Goal: Task Accomplishment & Management: Complete application form

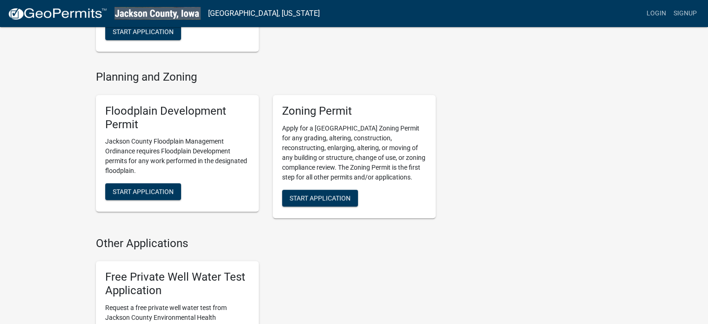
scroll to position [279, 0]
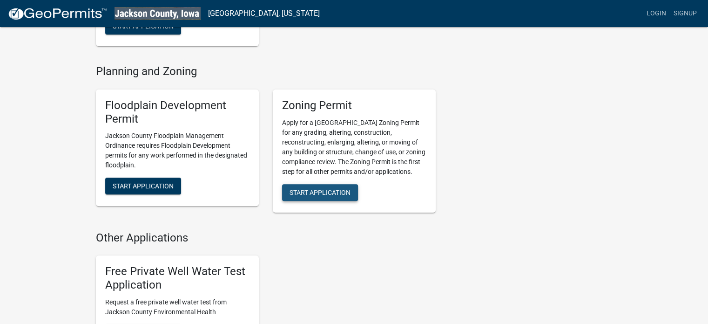
click at [324, 191] on span "Start Application" at bounding box center [320, 191] width 61 height 7
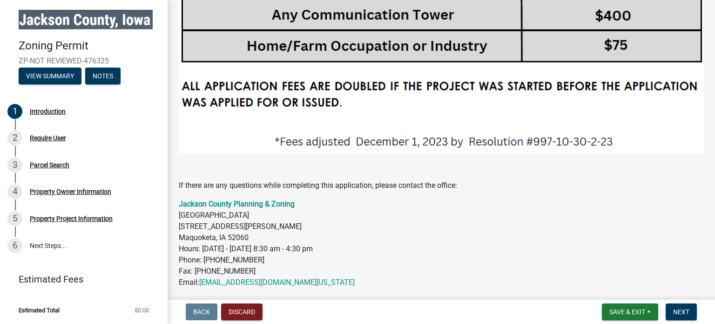
scroll to position [1987, 0]
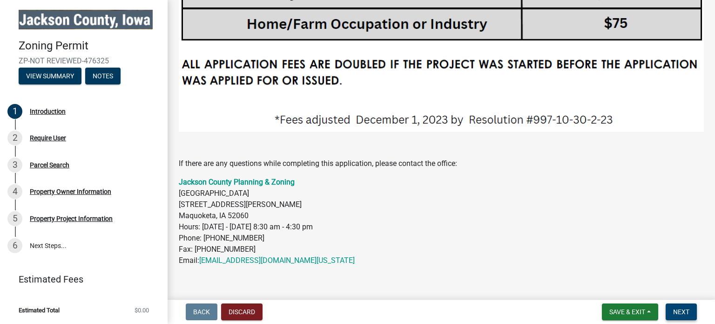
click at [689, 309] on button "Next" at bounding box center [681, 311] width 31 height 17
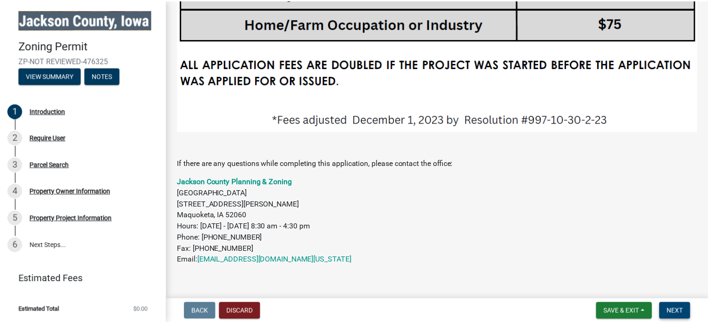
scroll to position [0, 0]
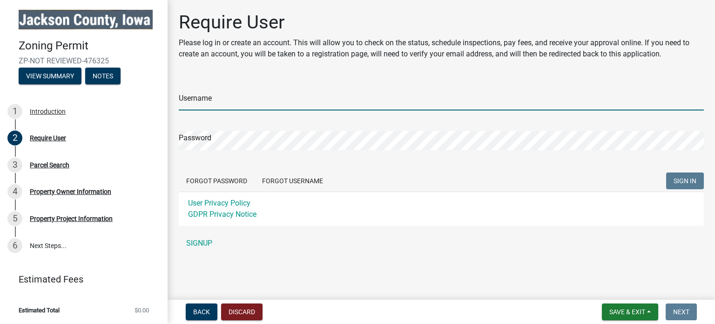
click at [218, 96] on input "Username" at bounding box center [441, 100] width 525 height 19
type input "[EMAIL_ADDRESS][DOMAIN_NAME]"
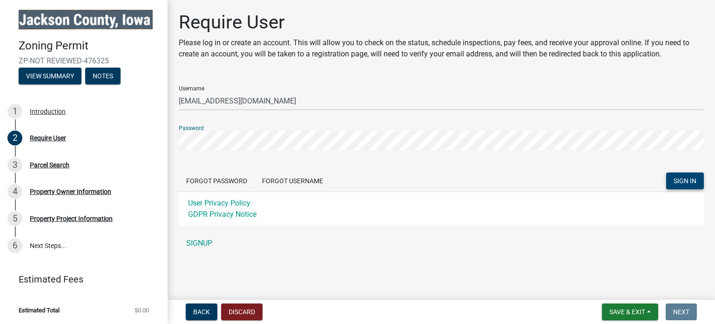
click at [693, 180] on span "SIGN IN" at bounding box center [685, 180] width 23 height 7
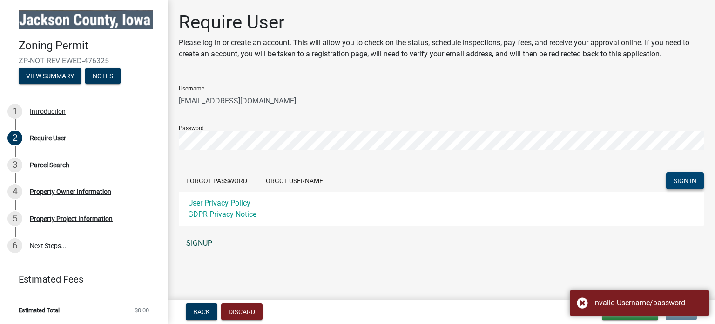
click at [206, 242] on link "SIGNUP" at bounding box center [441, 243] width 525 height 19
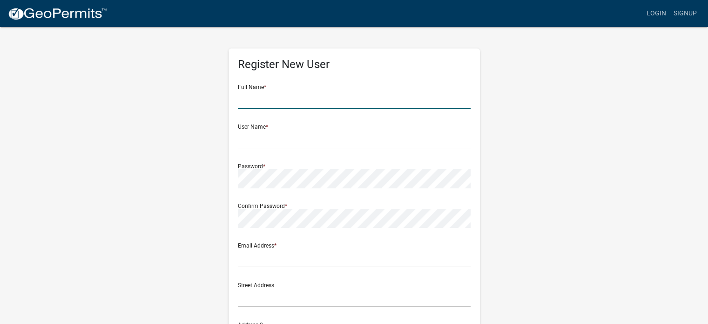
click at [354, 97] on input "text" at bounding box center [354, 99] width 233 height 19
type input "Cyndi Diercks"
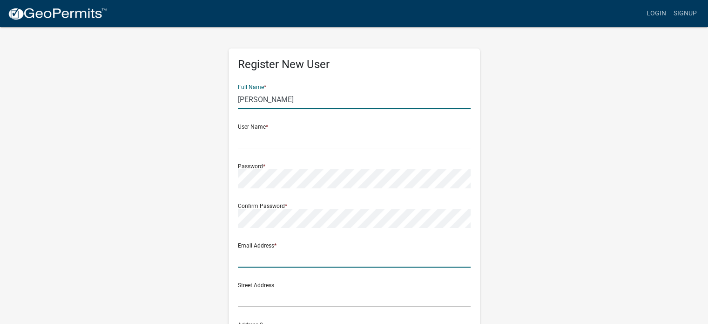
type input "[EMAIL_ADDRESS][DOMAIN_NAME]"
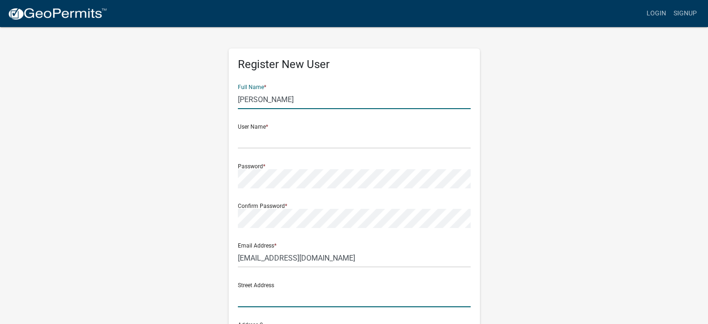
type input "3839 Tanglewood Rd."
type input "P.O. Box 567"
type input "Bettendorf"
type input "Iowa"
type input "52722"
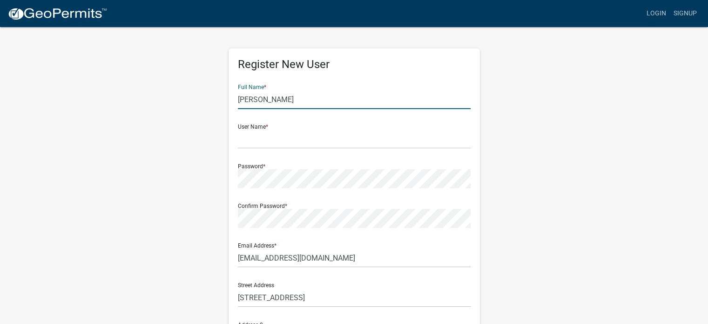
type input "5633329057"
click at [289, 140] on input "text" at bounding box center [354, 138] width 233 height 19
drag, startPoint x: 302, startPoint y: 97, endPoint x: 158, endPoint y: 80, distance: 144.4
click at [161, 81] on div "Register New User Full Name * Cyndi Diercks User Name * Password * Confirm Pass…" at bounding box center [354, 275] width 531 height 498
type input "Rebecca Clark"
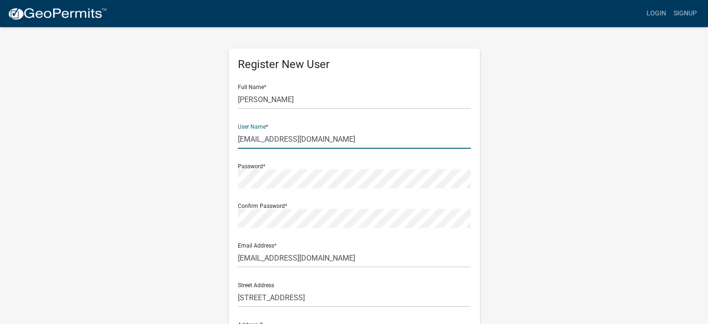
type input "[EMAIL_ADDRESS][DOMAIN_NAME]"
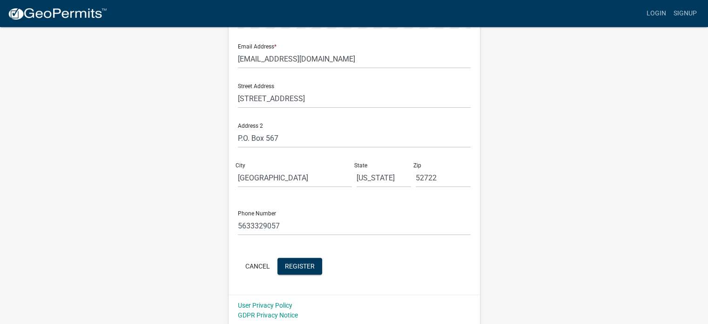
scroll to position [200, 0]
click at [302, 260] on span "Register" at bounding box center [300, 263] width 30 height 7
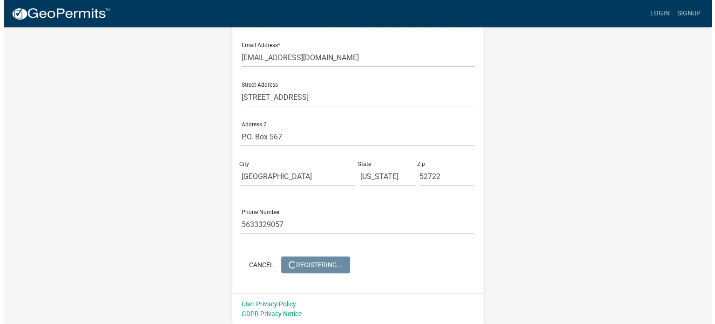
scroll to position [0, 0]
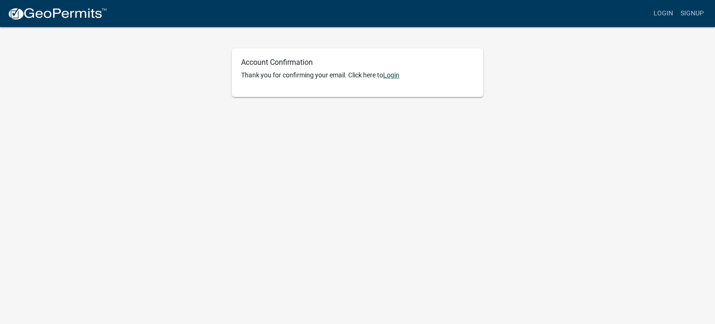
click at [395, 73] on link "Login" at bounding box center [391, 74] width 16 height 7
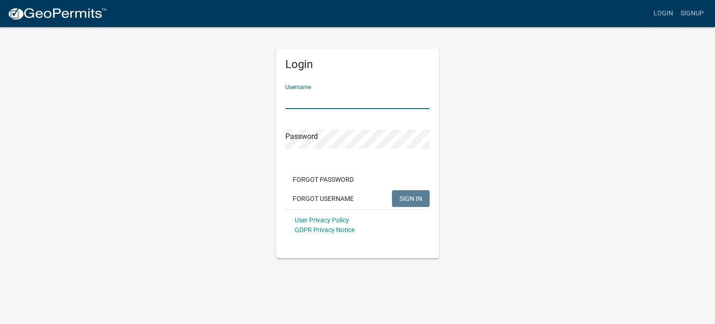
click at [369, 98] on input "Username" at bounding box center [357, 99] width 144 height 19
type input "[EMAIL_ADDRESS][DOMAIN_NAME]"
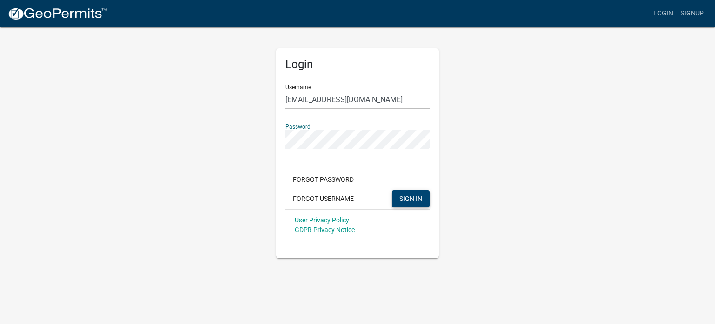
click at [415, 199] on span "SIGN IN" at bounding box center [410, 197] width 23 height 7
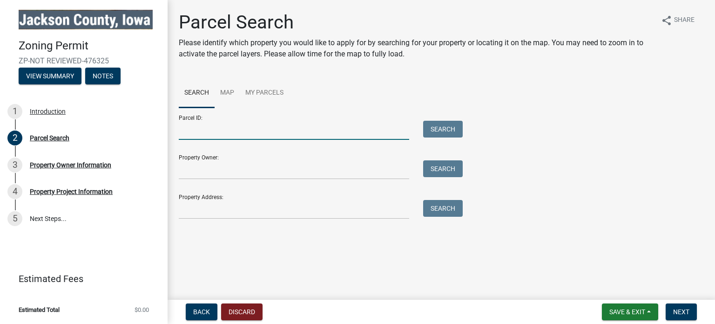
click at [210, 133] on input "Parcel ID:" at bounding box center [294, 130] width 230 height 19
type input "370619300012000"
click at [448, 127] on button "Search" at bounding box center [443, 129] width 40 height 17
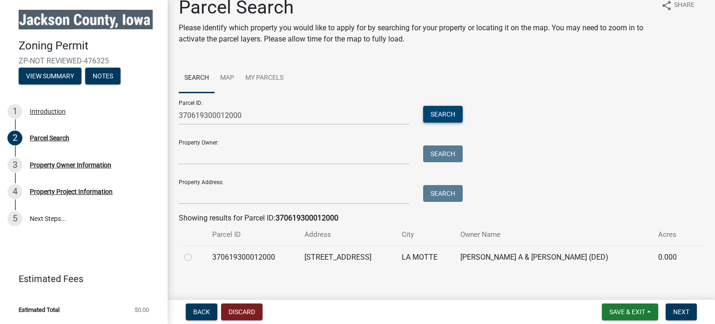
scroll to position [23, 0]
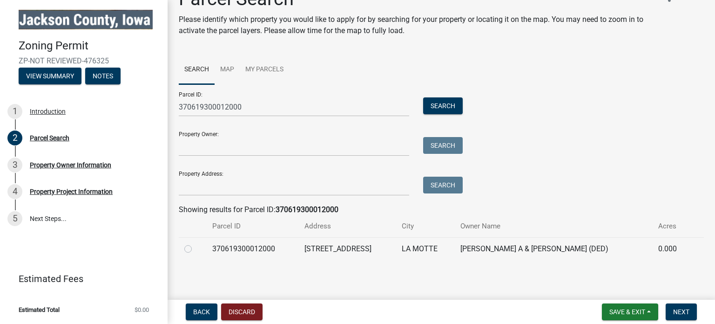
click at [196, 243] on label at bounding box center [196, 243] width 0 height 0
click at [196, 249] on input "radio" at bounding box center [199, 246] width 6 height 6
radio input "true"
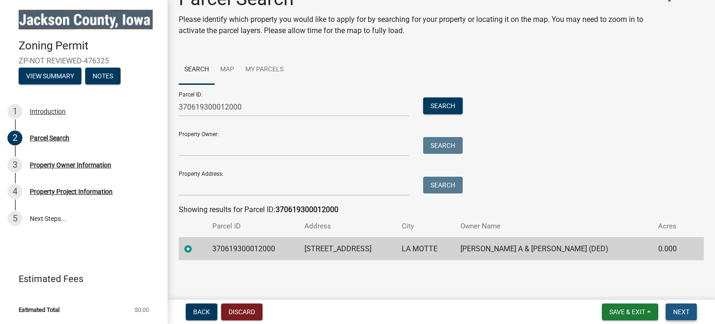
click at [688, 313] on span "Next" at bounding box center [681, 311] width 16 height 7
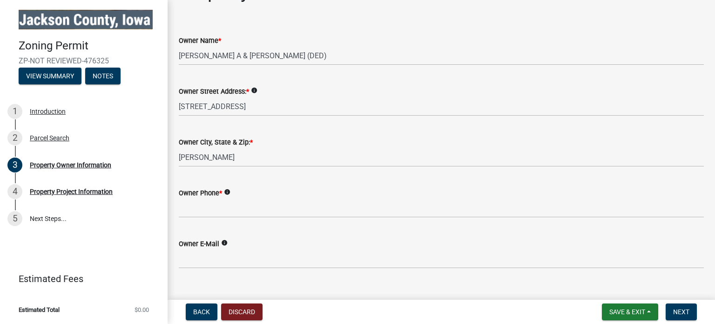
scroll to position [47, 0]
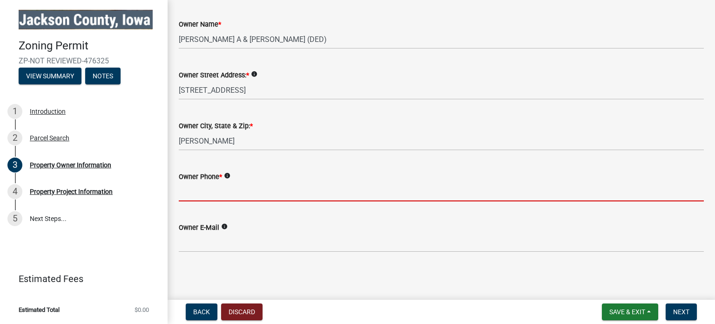
click at [210, 189] on input "Owner Phone *" at bounding box center [441, 191] width 525 height 19
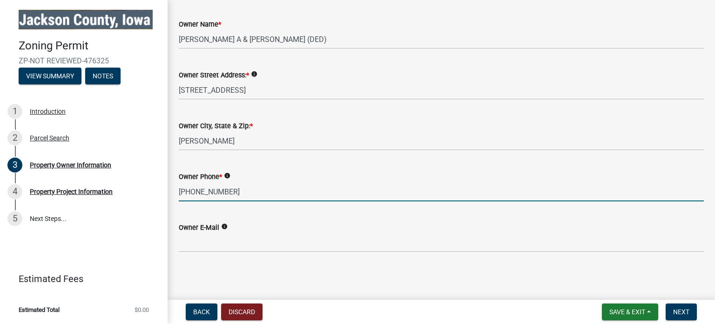
type input "[PHONE_NUMBER]"
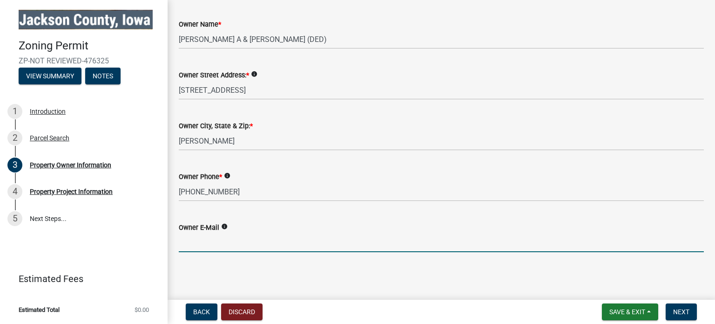
click at [272, 242] on input "Owner E-Mail" at bounding box center [441, 242] width 525 height 19
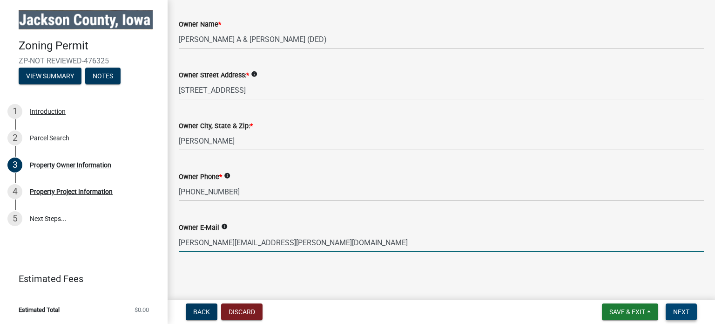
type input "[PERSON_NAME][EMAIL_ADDRESS][PERSON_NAME][DOMAIN_NAME]"
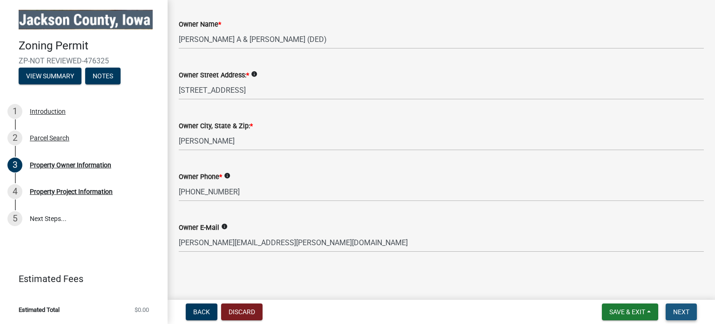
click at [692, 310] on button "Next" at bounding box center [681, 311] width 31 height 17
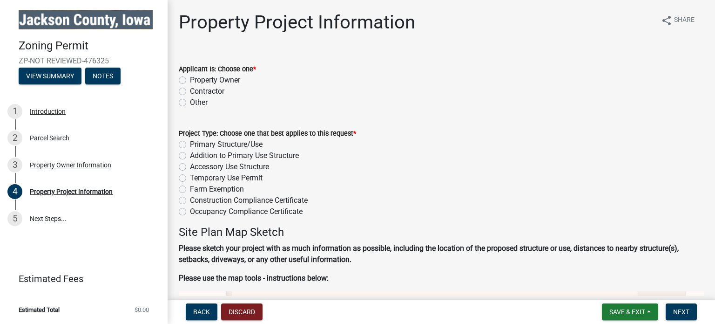
click at [190, 90] on label "Contractor" at bounding box center [207, 91] width 34 height 11
click at [190, 90] on input "Contractor" at bounding box center [193, 89] width 6 height 6
radio input "true"
click at [190, 167] on label "Accessory Use Structure" at bounding box center [229, 166] width 79 height 11
click at [190, 167] on input "Accessory Use Structure" at bounding box center [193, 164] width 6 height 6
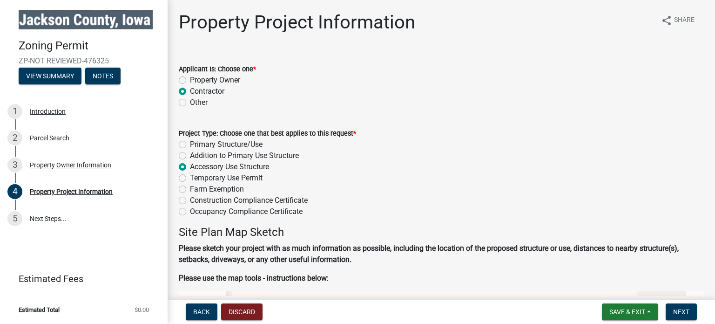
radio input "true"
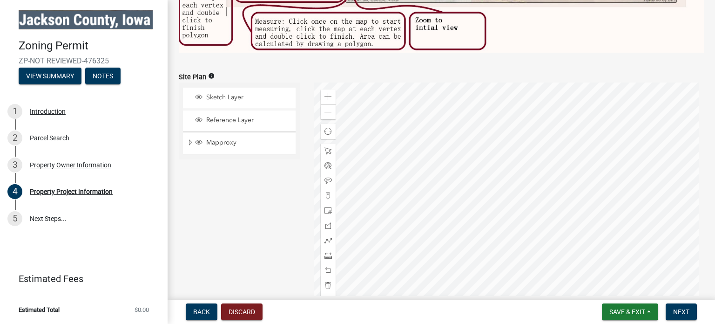
scroll to position [512, 0]
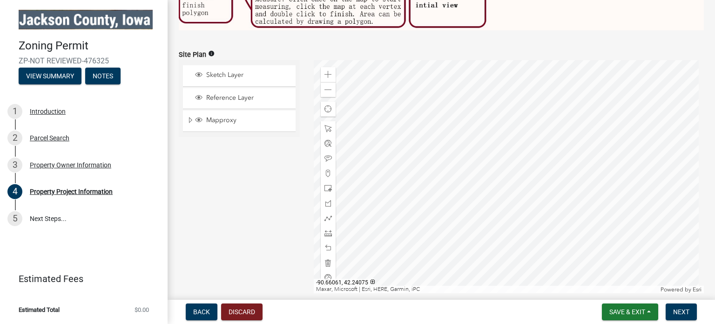
click at [210, 50] on icon "info" at bounding box center [211, 53] width 7 height 7
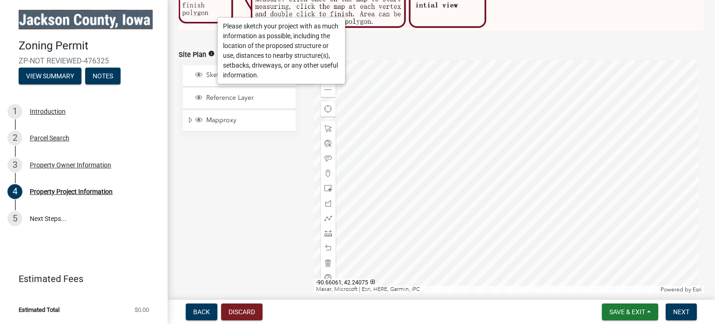
click at [263, 187] on div "Sketch Layer Reference Layer Mapproxy Corporate Limits Political Townships Surv…" at bounding box center [239, 176] width 135 height 233
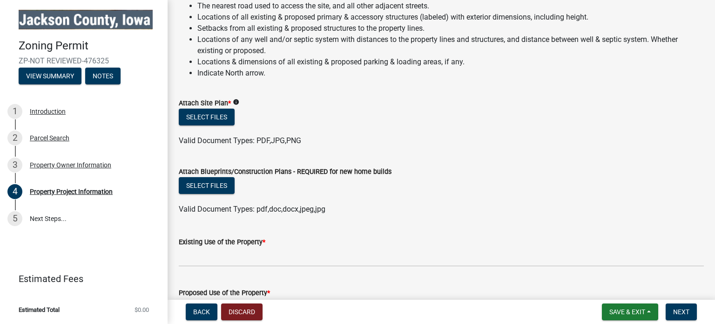
scroll to position [884, 0]
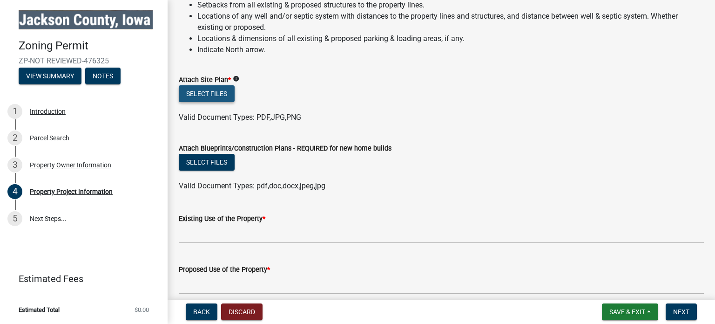
click at [227, 90] on button "Select files" at bounding box center [207, 93] width 56 height 17
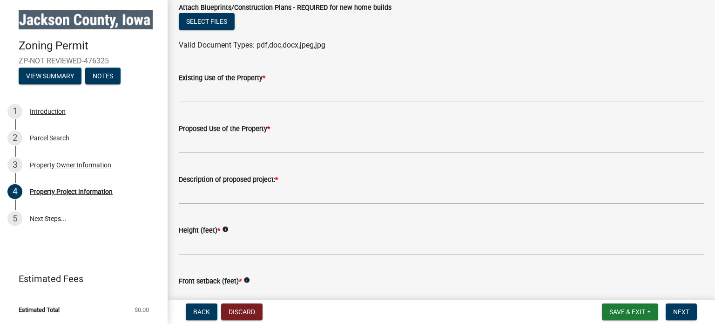
scroll to position [1024, 0]
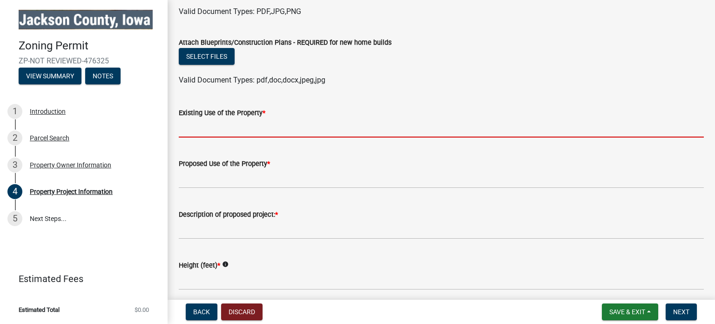
click at [192, 128] on input "Existing Use of the Property *" at bounding box center [441, 127] width 525 height 19
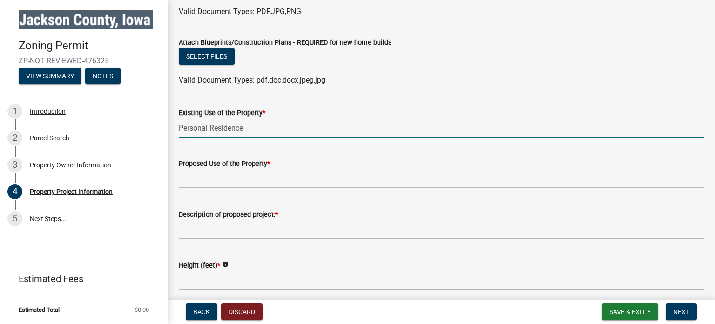
type input "Personal Residence"
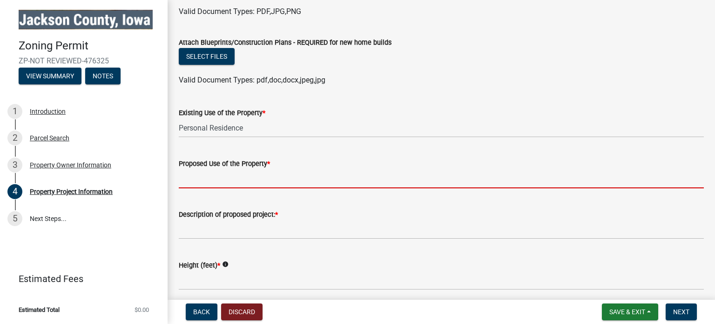
click at [223, 176] on input "Proposed Use of the Property *" at bounding box center [441, 178] width 525 height 19
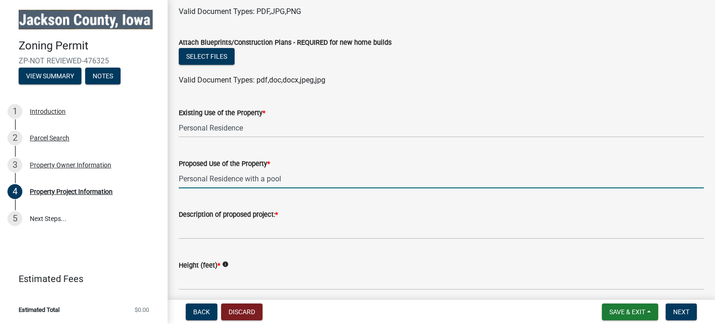
type input "Personal Residence with a pool"
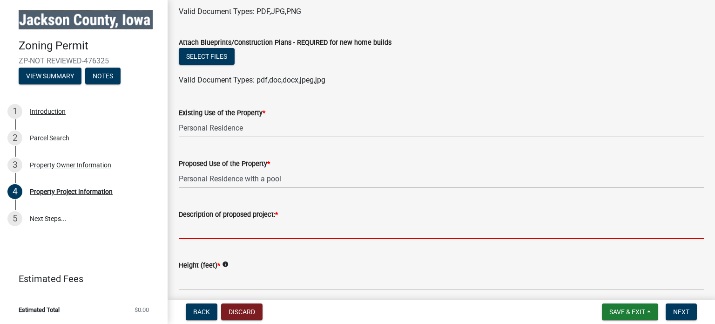
click at [209, 227] on input "Description of proposed project: *" at bounding box center [441, 229] width 525 height 19
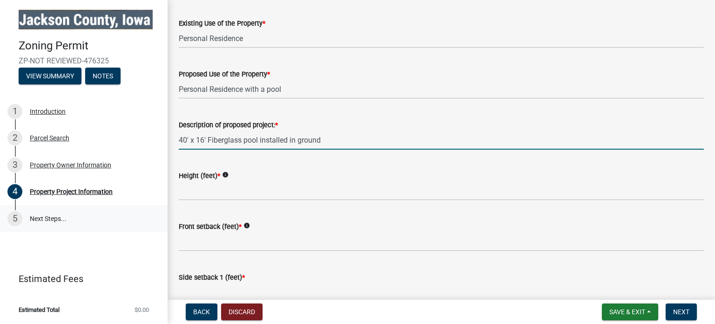
scroll to position [1117, 0]
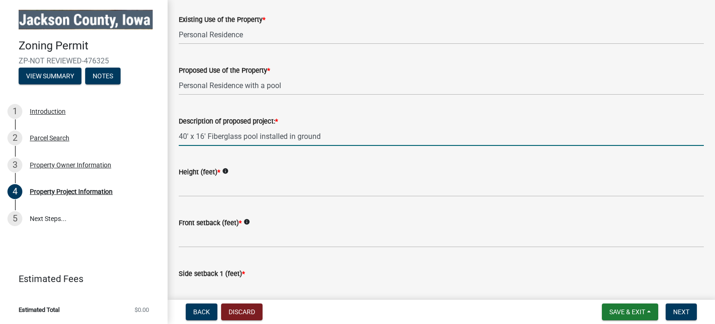
type input "40' x 16' Fiberglass pool installed in ground"
click at [227, 168] on icon "info" at bounding box center [225, 171] width 7 height 7
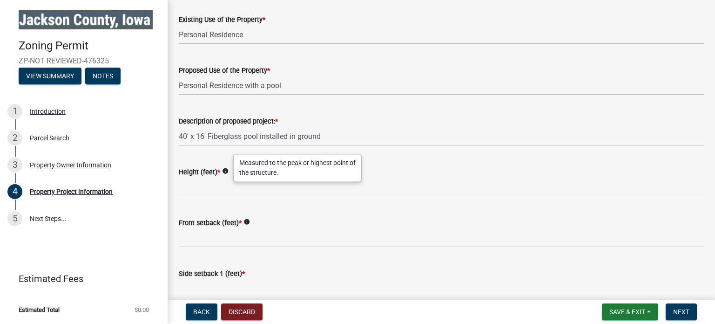
click at [227, 168] on icon "info" at bounding box center [225, 171] width 7 height 7
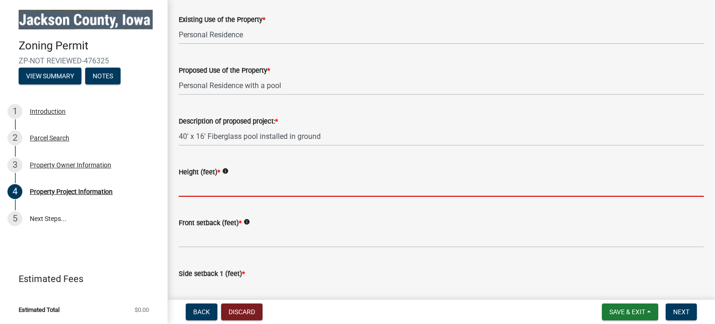
click at [196, 184] on input "Height (feet) *" at bounding box center [441, 186] width 525 height 19
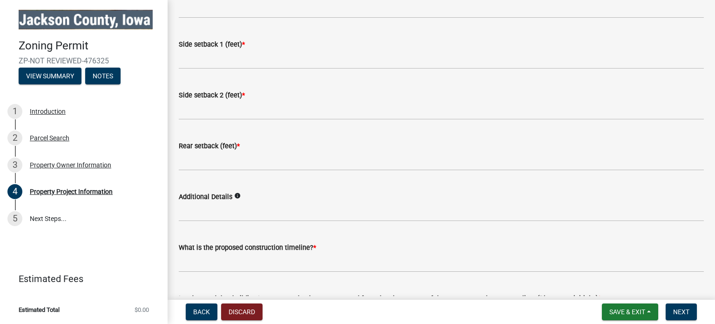
scroll to position [1350, 0]
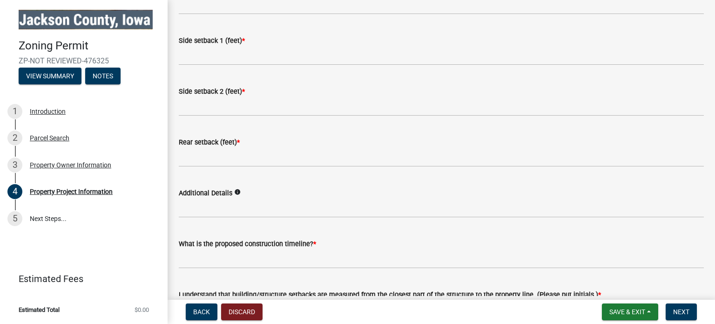
type input "In ground"
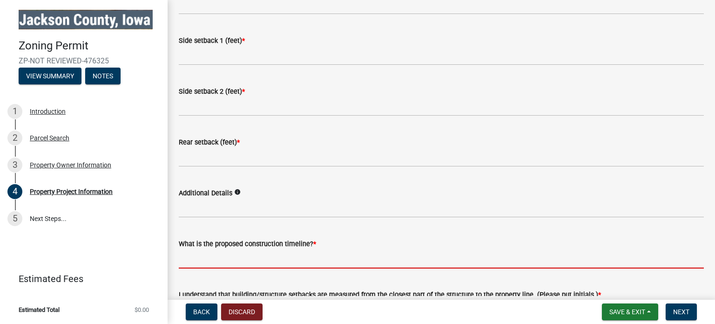
click at [209, 255] on input "What is the proposed construction timeline? *" at bounding box center [441, 258] width 525 height 19
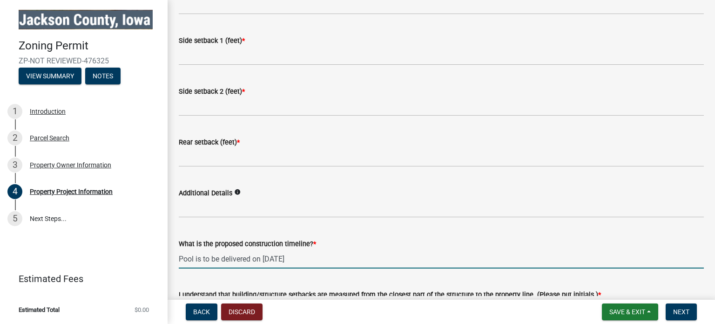
click at [219, 255] on input "Pool is to be delivered on [DATE]" at bounding box center [441, 258] width 525 height 19
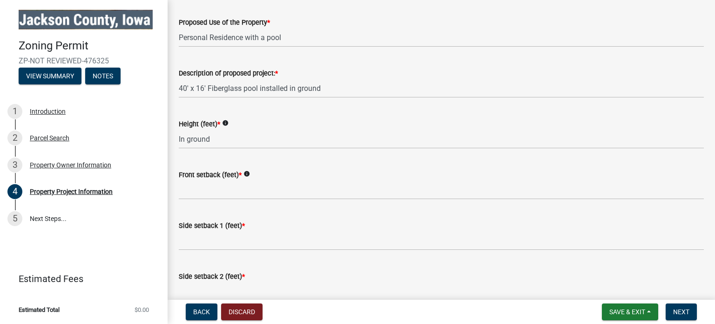
scroll to position [1164, 0]
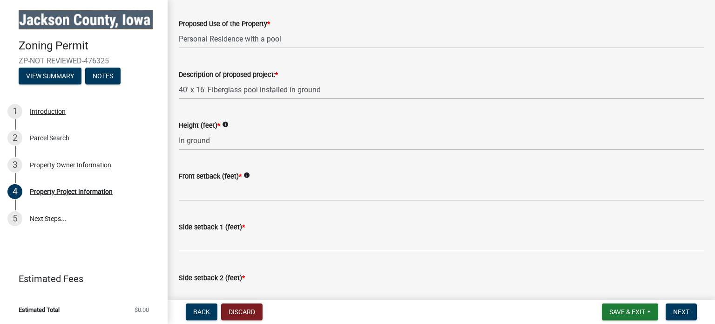
type input "Pool is to be approx. delivered on [DATE]"
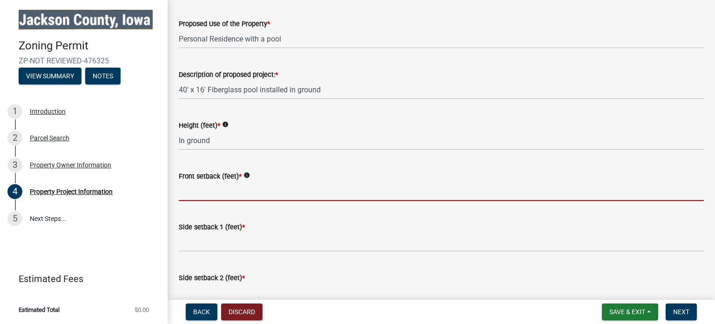
click at [197, 187] on input "Front setback (feet) *" at bounding box center [441, 191] width 525 height 19
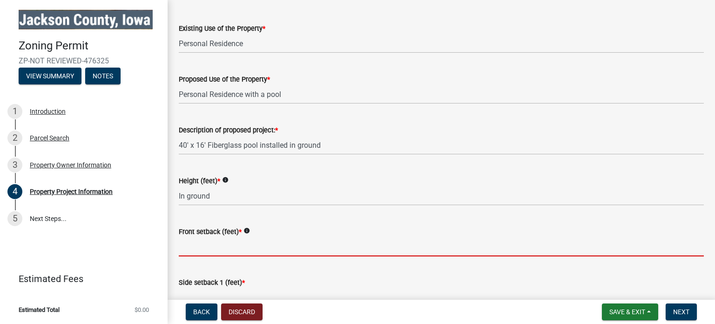
scroll to position [1117, 0]
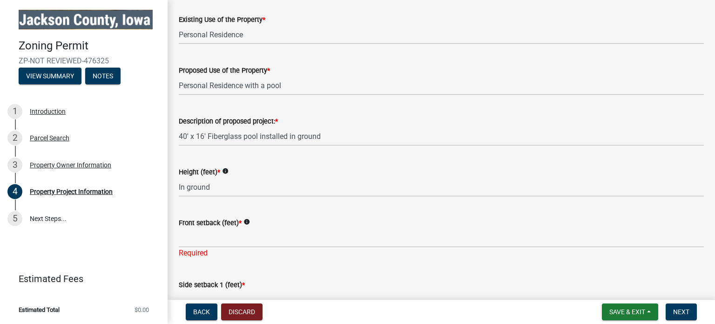
click at [248, 218] on icon "info" at bounding box center [246, 221] width 7 height 7
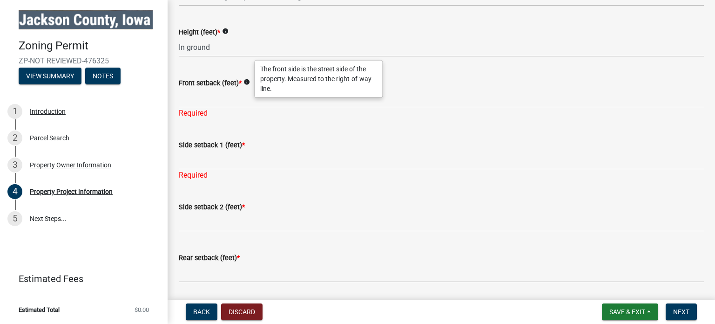
scroll to position [1257, 0]
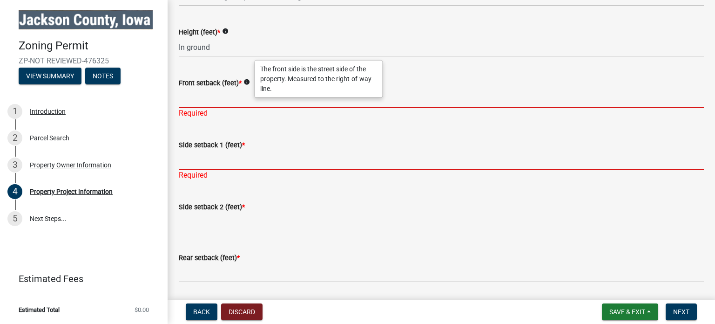
click at [204, 98] on input "Front setback (feet) *" at bounding box center [441, 97] width 525 height 19
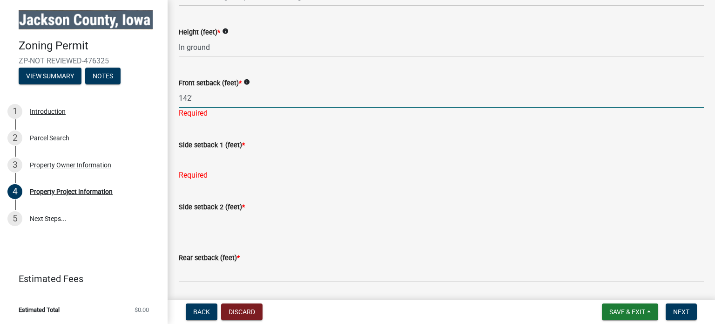
type input "142'"
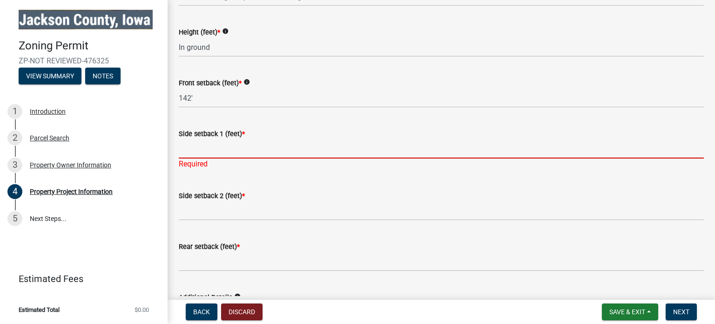
click at [206, 159] on div "Side setback 1 (feet) * Required" at bounding box center [441, 142] width 525 height 54
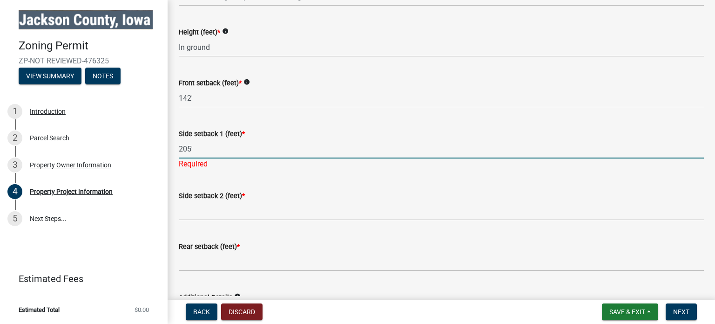
type input "205'"
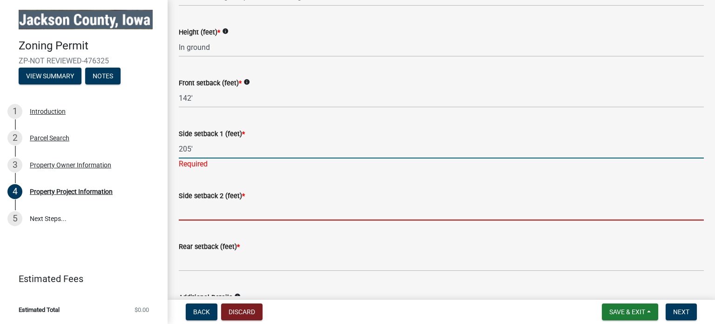
click at [196, 211] on wm-data-entity-input "Side setback 2 (feet) *" at bounding box center [441, 202] width 525 height 51
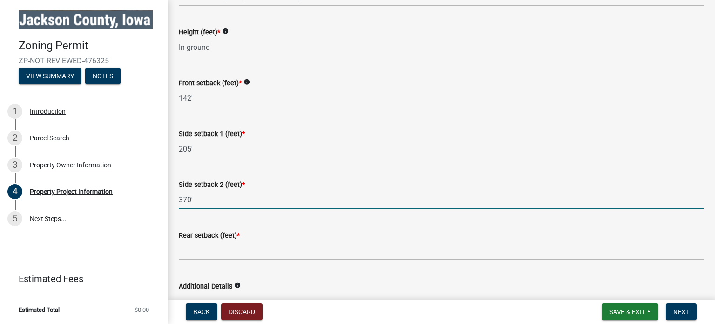
type input "370'"
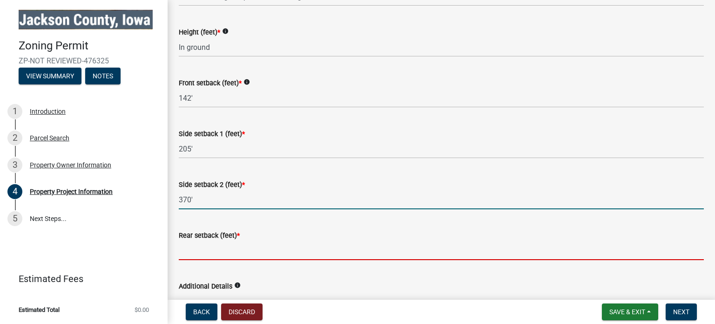
click at [183, 252] on input "Rear setback (feet) *" at bounding box center [441, 250] width 525 height 19
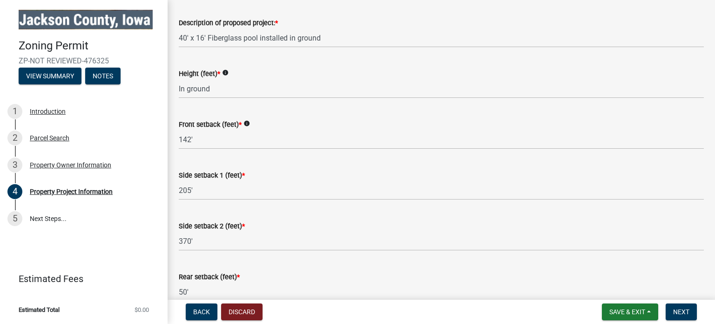
scroll to position [1210, 0]
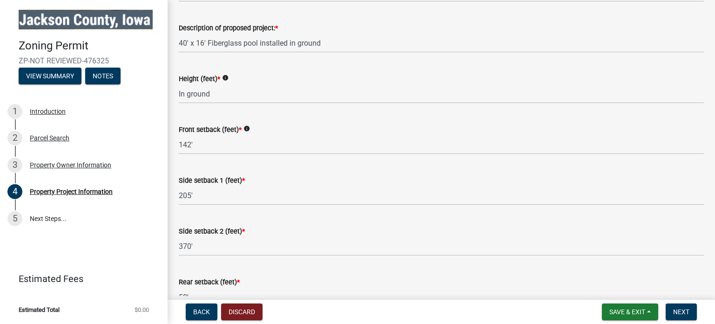
type input "50'"
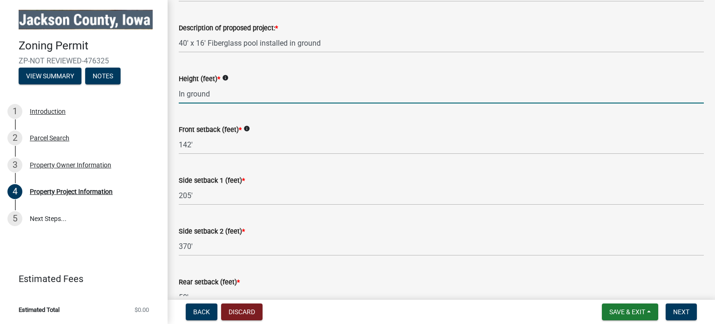
click at [236, 91] on input "In ground" at bounding box center [441, 93] width 525 height 19
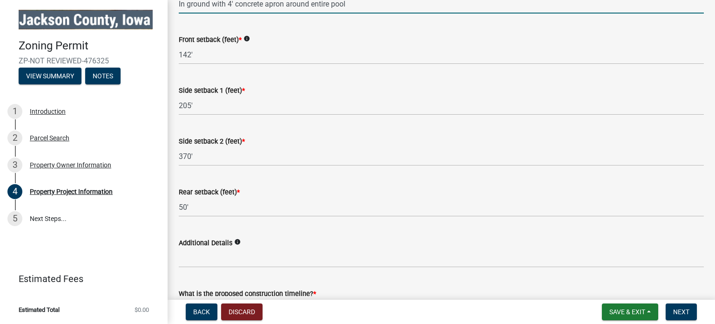
scroll to position [1396, 0]
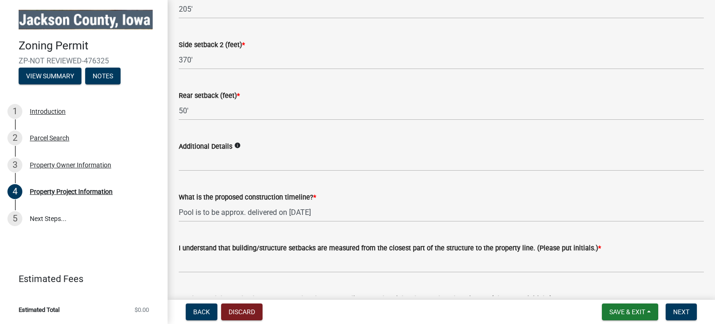
type input "In ground with 4' concrete apron around entire pool"
click at [236, 143] on icon "info" at bounding box center [237, 145] width 7 height 7
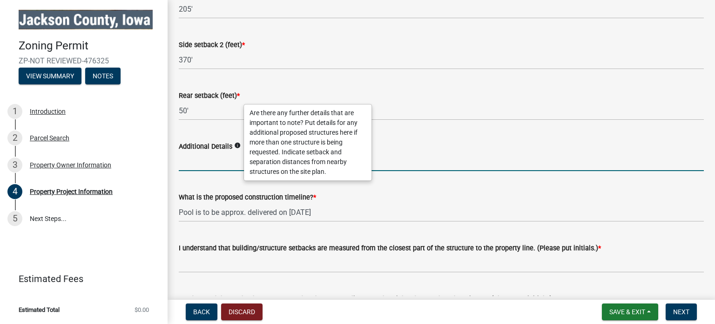
click at [188, 162] on input "Additional Details" at bounding box center [441, 161] width 525 height 19
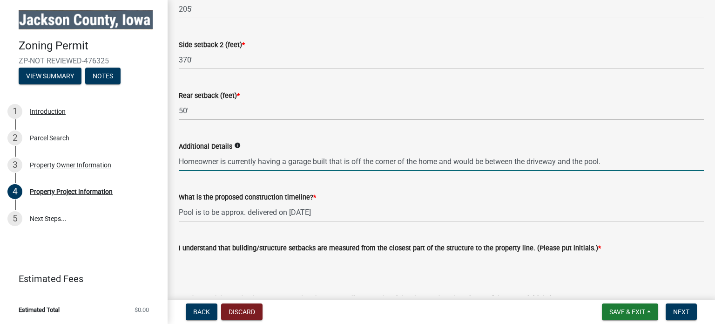
click at [328, 158] on input "Homeowner is currently having a garage built that is off the corner of the home…" at bounding box center [441, 161] width 525 height 19
click at [446, 156] on input "Homeowner is currently having a garage built by another contractor that is off …" at bounding box center [441, 161] width 525 height 19
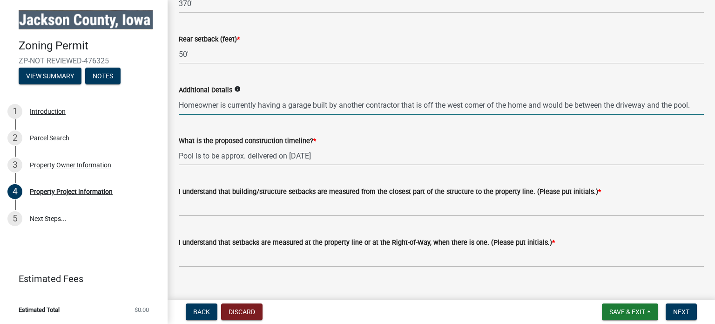
scroll to position [1464, 0]
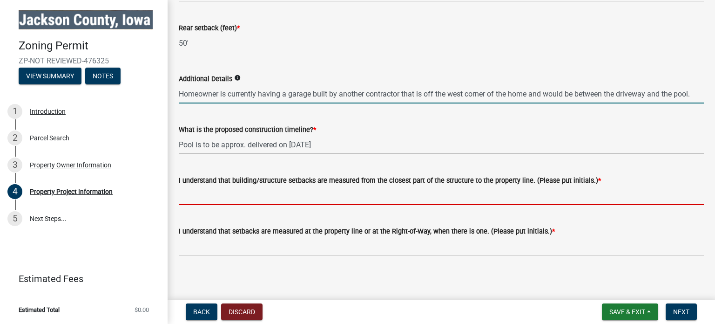
click at [205, 193] on form "I understand that building/structure setbacks are measured from the closest par…" at bounding box center [441, 190] width 525 height 30
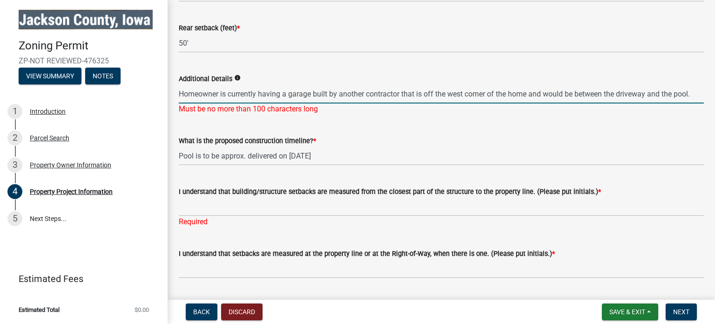
drag, startPoint x: 283, startPoint y: 89, endPoint x: 142, endPoint y: 92, distance: 141.1
click at [143, 93] on div "Zoning Permit ZP-NOT REVIEWED-476325 View Summary Notes 1 Introduction 2 Parcel…" at bounding box center [357, 162] width 715 height 324
click at [182, 91] on input "a garage built by another contractor that is off the west corner of the home an…" at bounding box center [441, 93] width 525 height 19
click at [219, 89] on input "garage built by another contractor that is off the west corner of the home and …" at bounding box center [441, 93] width 525 height 19
type input "garage is being built by another contractor that is off the west corner of the …"
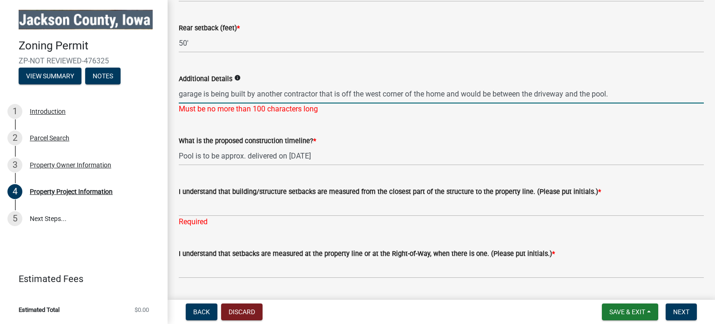
click at [452, 69] on div "Additional Details info garage is being built by another contractor that is off…" at bounding box center [441, 87] width 525 height 54
click at [209, 87] on input "garage is being built by another contractor that is off the west corner of the …" at bounding box center [441, 93] width 525 height 19
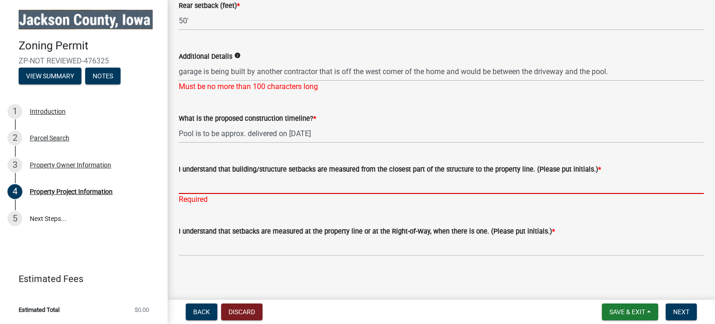
click at [202, 182] on input "I understand that building/structure setbacks are measured from the closest par…" at bounding box center [441, 184] width 525 height 19
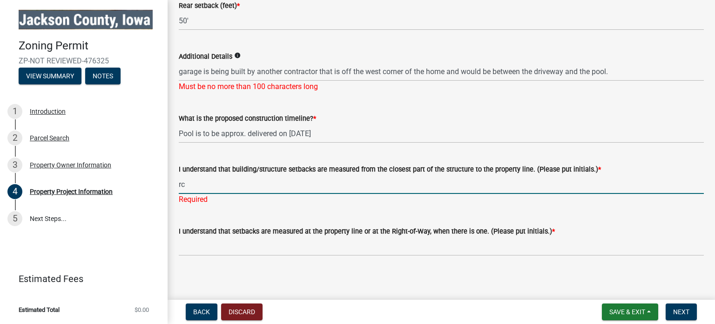
type input "rc"
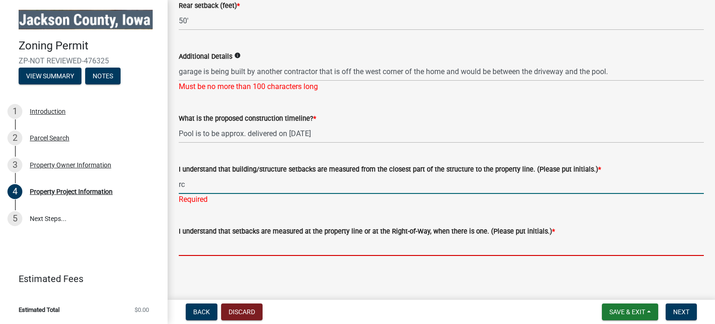
click at [197, 245] on input "I understand that setbacks are measured at the property line or at the Right-of…" at bounding box center [441, 245] width 525 height 19
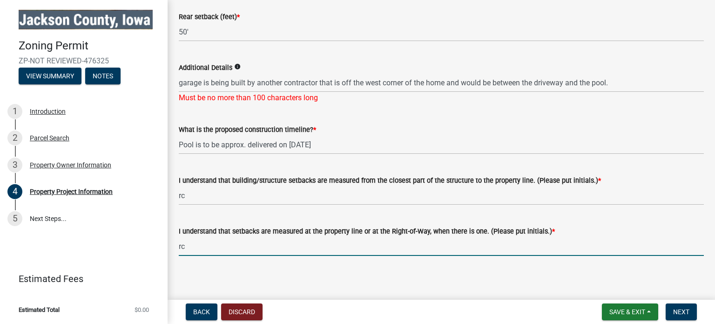
type input "rc"
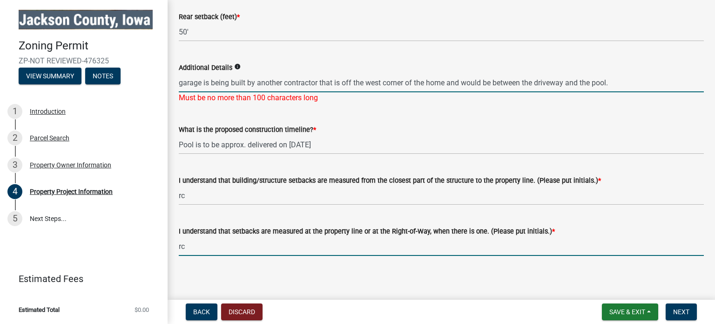
click at [303, 81] on input "garage is being built by another contractor that is off the west corner of the …" at bounding box center [441, 82] width 525 height 19
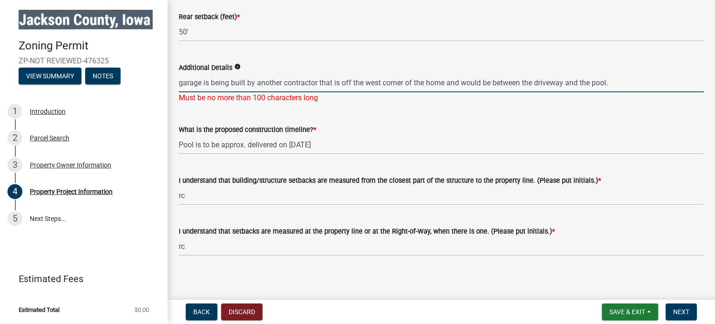
drag, startPoint x: 345, startPoint y: 77, endPoint x: 204, endPoint y: 77, distance: 141.5
click at [204, 77] on input "garage is being built by another contractor that is off the west corner of the …" at bounding box center [441, 82] width 525 height 19
click at [490, 77] on input "garage off the west corner of the home and would be between the driveway and th…" at bounding box center [441, 82] width 525 height 19
click at [483, 111] on div "What is the proposed construction timeline? * Pool is to be approx. delivered o…" at bounding box center [441, 132] width 525 height 43
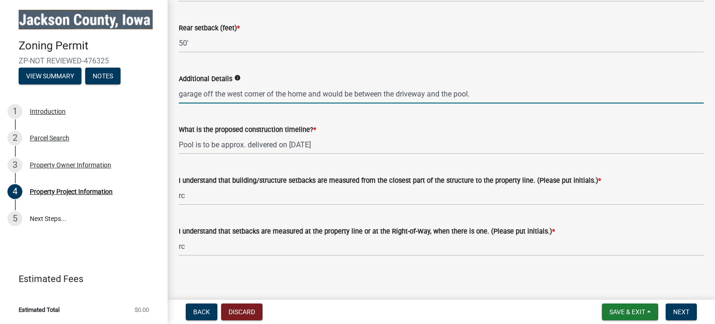
click at [478, 90] on input "garage off the west corner of the home and would be between the driveway and th…" at bounding box center [441, 93] width 525 height 19
click at [453, 121] on div "What is the proposed construction timeline? * Pool is to be approx. delivered o…" at bounding box center [441, 132] width 525 height 43
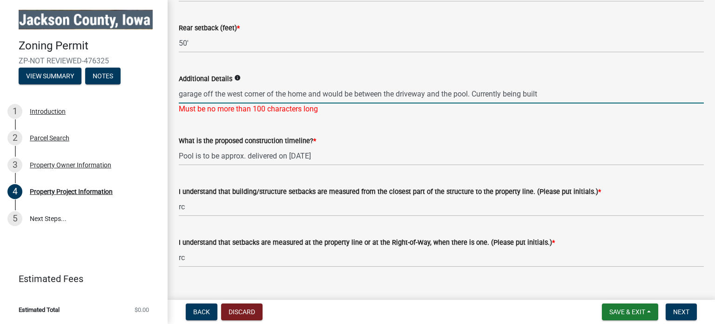
click at [553, 85] on input "garage off the west corner of the home and would be between the driveway and th…" at bounding box center [441, 93] width 525 height 19
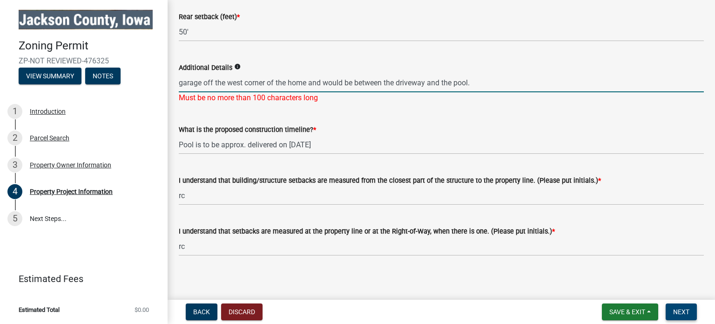
type input "garage off the west corner of the home and would be between the driveway and th…"
click at [685, 312] on span "Next" at bounding box center [681, 311] width 16 height 7
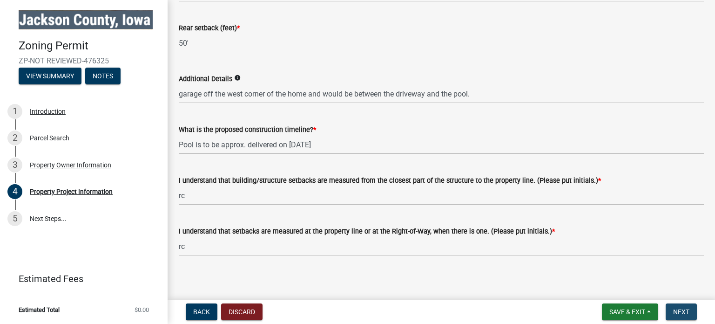
scroll to position [0, 0]
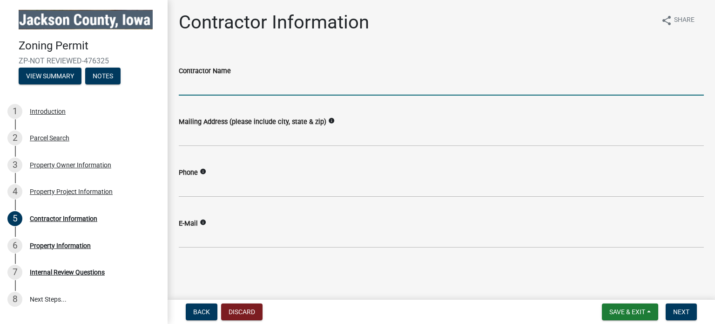
click at [214, 92] on input "Contractor Name" at bounding box center [441, 85] width 525 height 19
type input "Lawns Unlimited of [US_STATE] Inc"
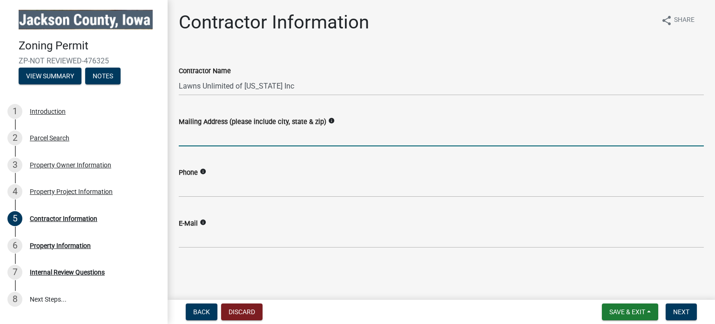
click at [216, 139] on input "Mailing Address (please include city, state & zip)" at bounding box center [441, 136] width 525 height 19
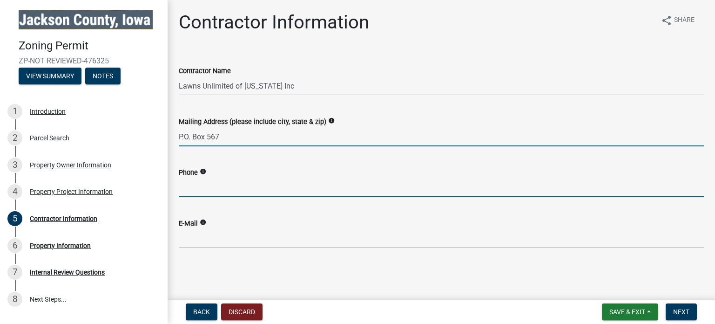
click at [273, 135] on input "P.O. Box 567" at bounding box center [441, 136] width 525 height 19
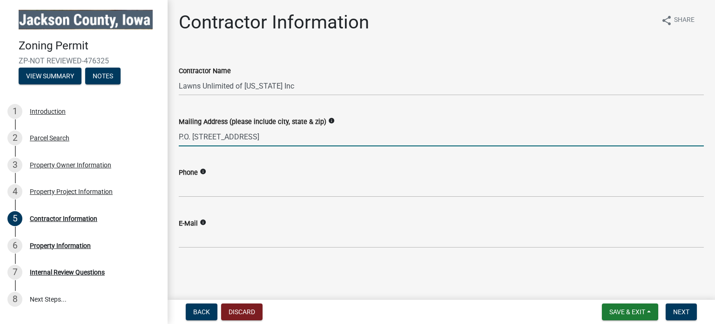
type input "P.O. [STREET_ADDRESS]"
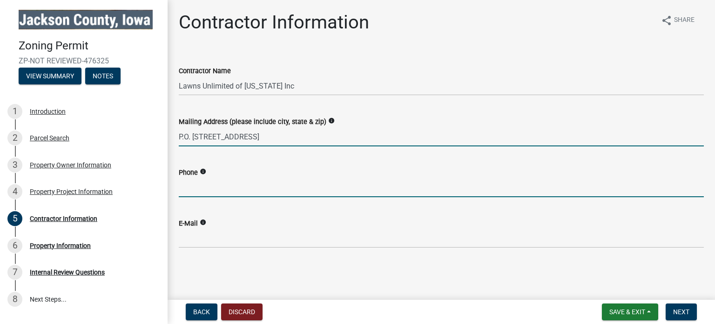
click at [211, 187] on input "Phone" at bounding box center [441, 187] width 525 height 19
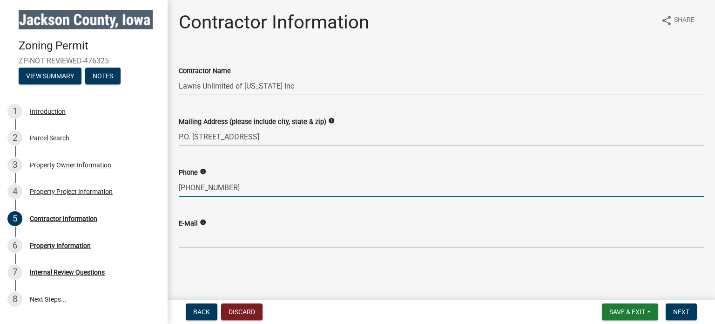
type input "[PHONE_NUMBER]"
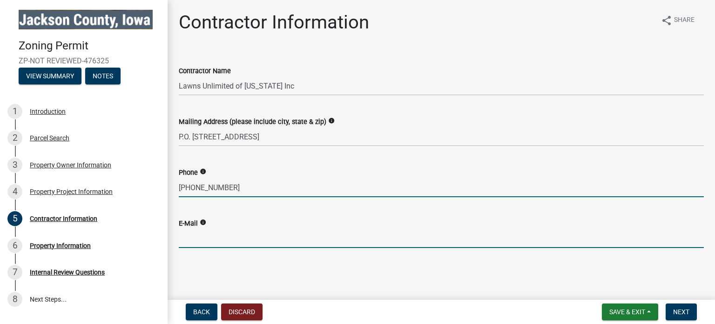
click at [204, 242] on input "E-Mail" at bounding box center [441, 238] width 525 height 19
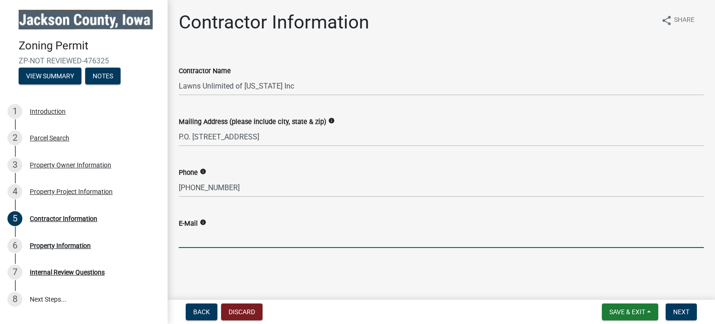
type input "[EMAIL_ADDRESS][DOMAIN_NAME]"
click at [674, 310] on span "Next" at bounding box center [681, 311] width 16 height 7
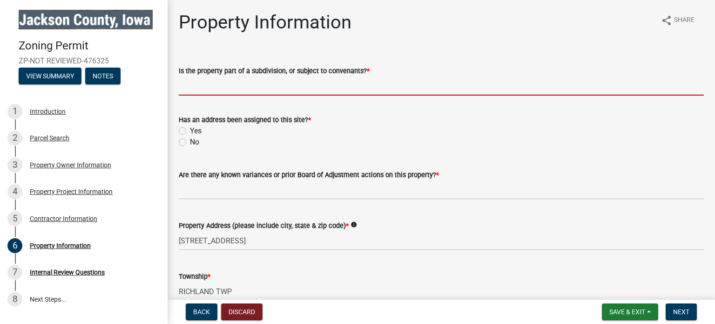
click at [229, 90] on input "Is the property part of a subdivision, or subject to convenants? *" at bounding box center [441, 85] width 525 height 19
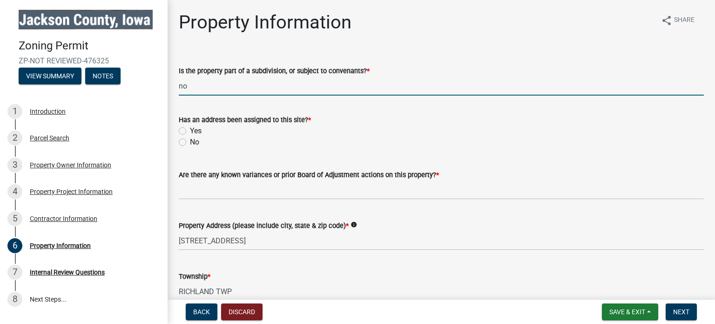
type input "no"
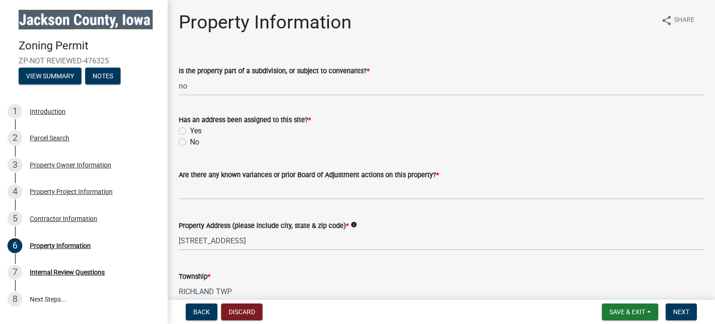
click at [190, 133] on label "Yes" at bounding box center [196, 130] width 12 height 11
click at [190, 131] on input "Yes" at bounding box center [193, 128] width 6 height 6
radio input "true"
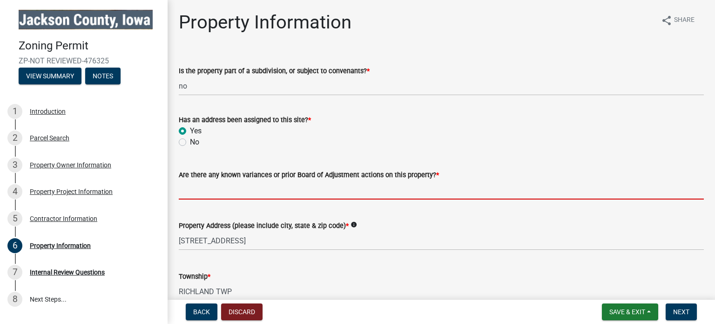
click at [219, 191] on input "Are there any known variances or prior Board of Adjustment actions on this prop…" at bounding box center [441, 189] width 525 height 19
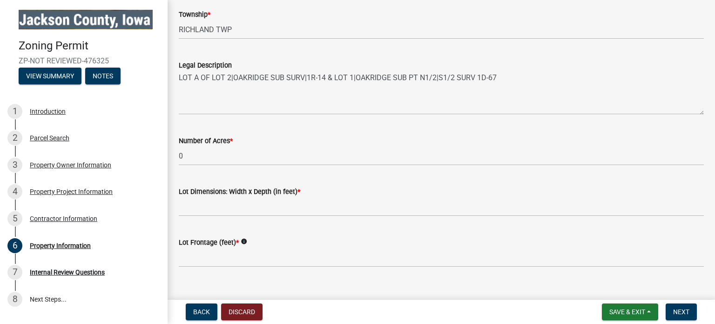
scroll to position [276, 0]
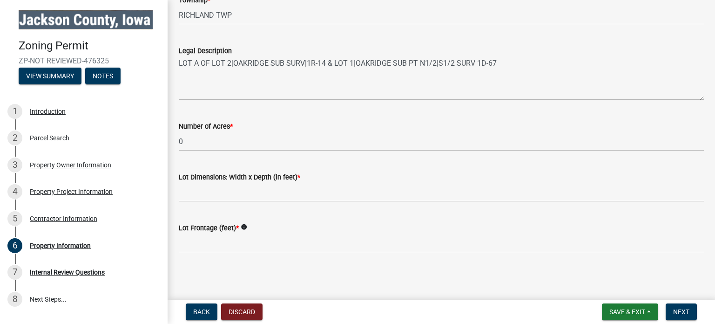
type input "no"
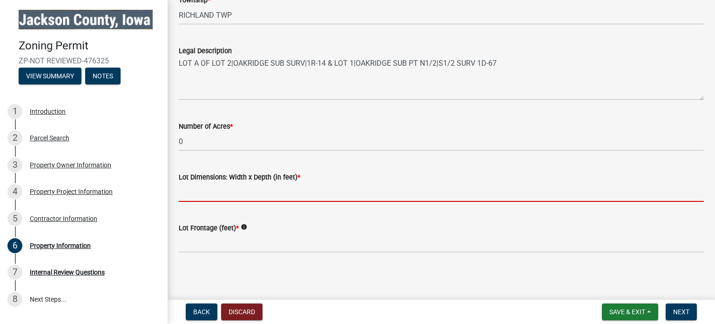
click at [219, 192] on input "Lot Dimensions: Width x Depth (in feet) *" at bounding box center [441, 191] width 525 height 19
click at [243, 227] on div "Lot Frontage (feet) * info" at bounding box center [441, 230] width 525 height 43
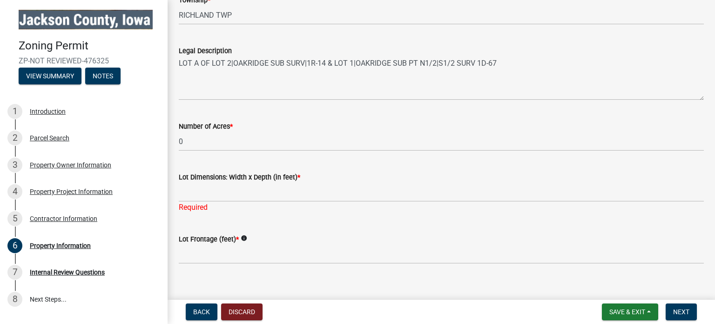
click at [246, 237] on icon "info" at bounding box center [244, 238] width 7 height 7
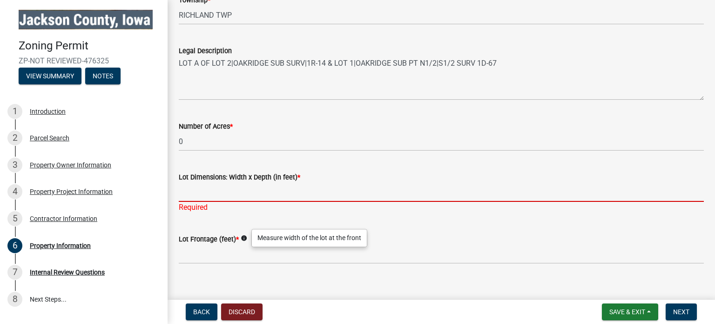
click at [186, 189] on input "Lot Dimensions: Width x Depth (in feet) *" at bounding box center [441, 191] width 525 height 19
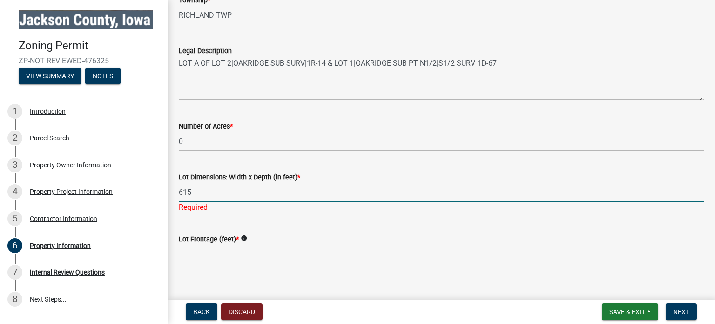
type input "615 x"
drag, startPoint x: 208, startPoint y: 189, endPoint x: 132, endPoint y: 189, distance: 75.9
click at [132, 188] on div "Zoning Permit ZP-NOT REVIEWED-476325 View Summary Notes 1 Introduction 2 Parcel…" at bounding box center [357, 162] width 715 height 324
click at [193, 189] on input "615 x 247" at bounding box center [441, 191] width 525 height 19
click at [214, 188] on input "615' x 247" at bounding box center [441, 191] width 525 height 19
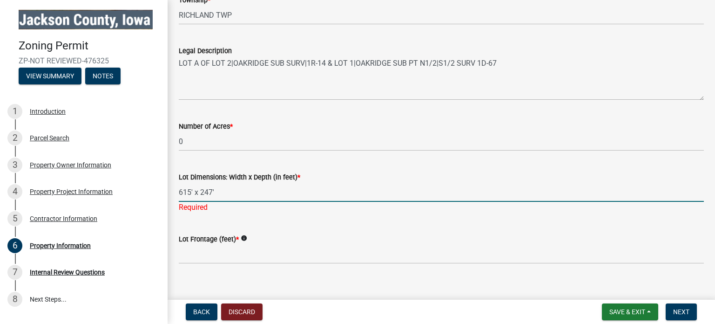
type input "615' x 247'"
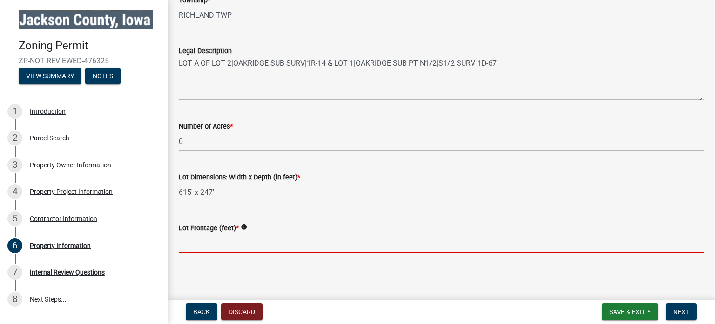
click at [210, 257] on wm-data-entity-input "Lot Frontage (feet) * info" at bounding box center [441, 234] width 525 height 51
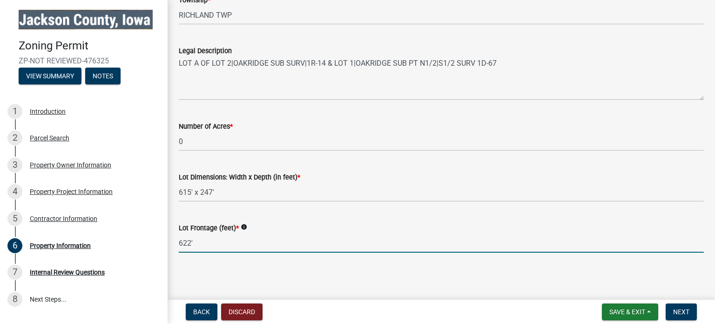
type input "622'"
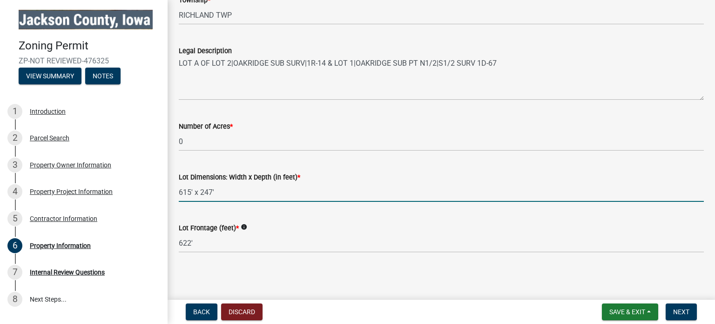
click at [232, 190] on input "615' x 247'" at bounding box center [441, 191] width 525 height 19
type input "615' x 247'"
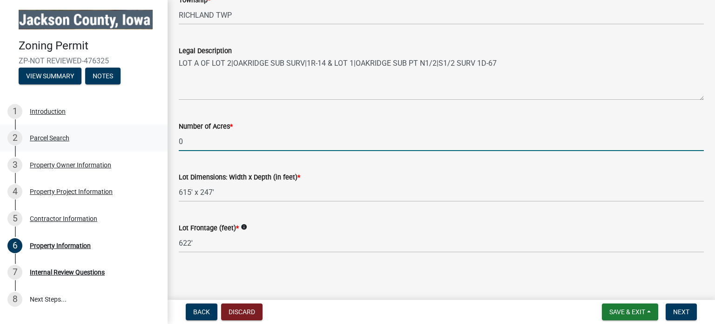
drag, startPoint x: 194, startPoint y: 140, endPoint x: 147, endPoint y: 140, distance: 46.6
click at [147, 140] on div "Zoning Permit ZP-NOT REVIEWED-476325 View Summary Notes 1 Introduction 2 Parcel…" at bounding box center [357, 162] width 715 height 324
type input "N/A"
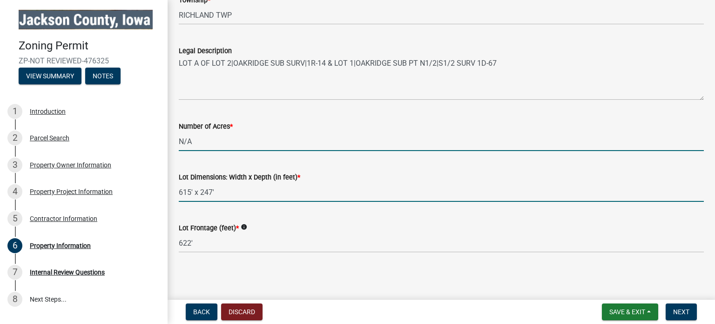
click at [230, 192] on input "615' x 247'" at bounding box center [441, 191] width 525 height 19
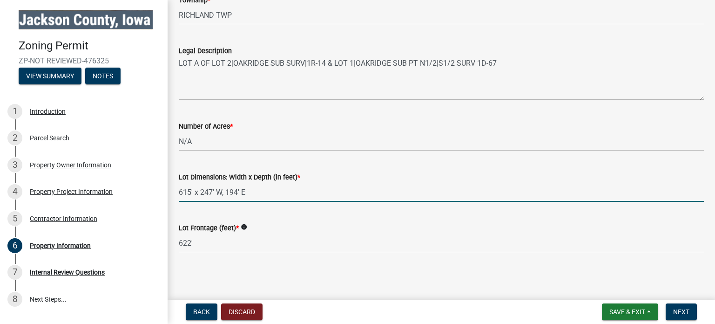
click at [192, 190] on input "615' x 247' W, 194' E" at bounding box center [441, 191] width 525 height 19
click at [240, 189] on input "615' Back x 247' W, 194' E" at bounding box center [441, 191] width 525 height 19
click at [273, 184] on input "615' Back x 247' West, 194' E" at bounding box center [441, 191] width 525 height 19
type input "615' Back x 247' West, 194' East"
click at [244, 227] on icon "info" at bounding box center [244, 226] width 7 height 7
